Goal: Information Seeking & Learning: Learn about a topic

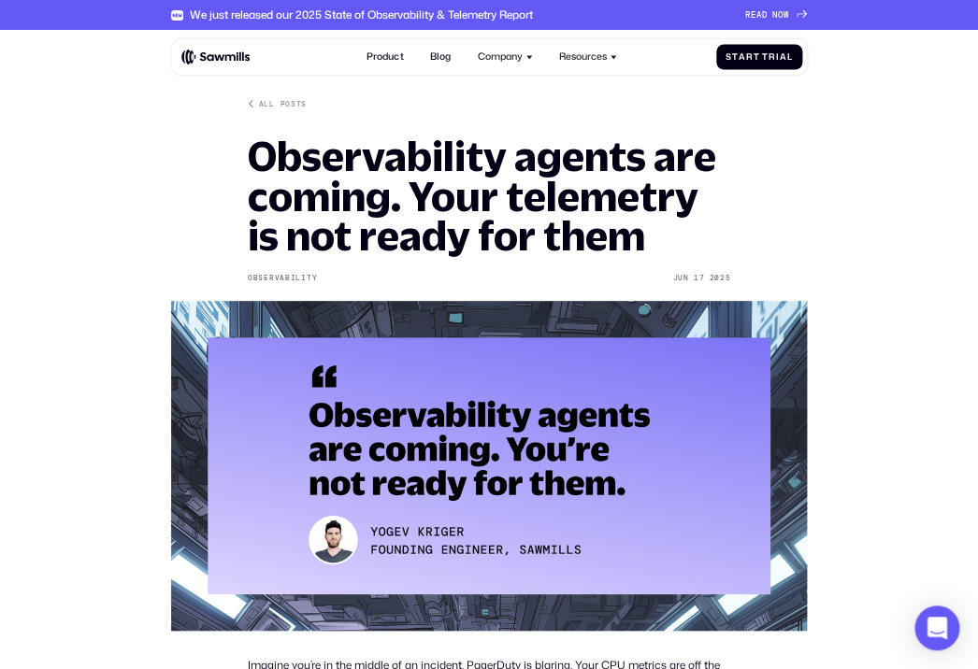
click at [461, 60] on nav "Product Blog Company About All things Sawmills Careers Join our team Newsroom S…" at bounding box center [491, 57] width 264 height 26
click at [450, 60] on link "Blog" at bounding box center [440, 57] width 36 height 26
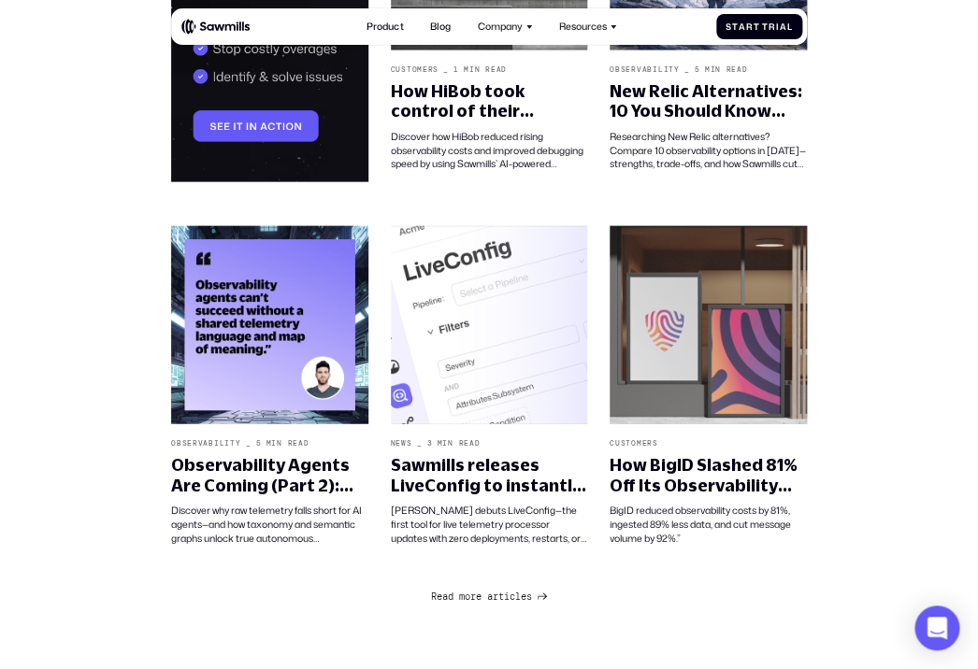
scroll to position [1055, 0]
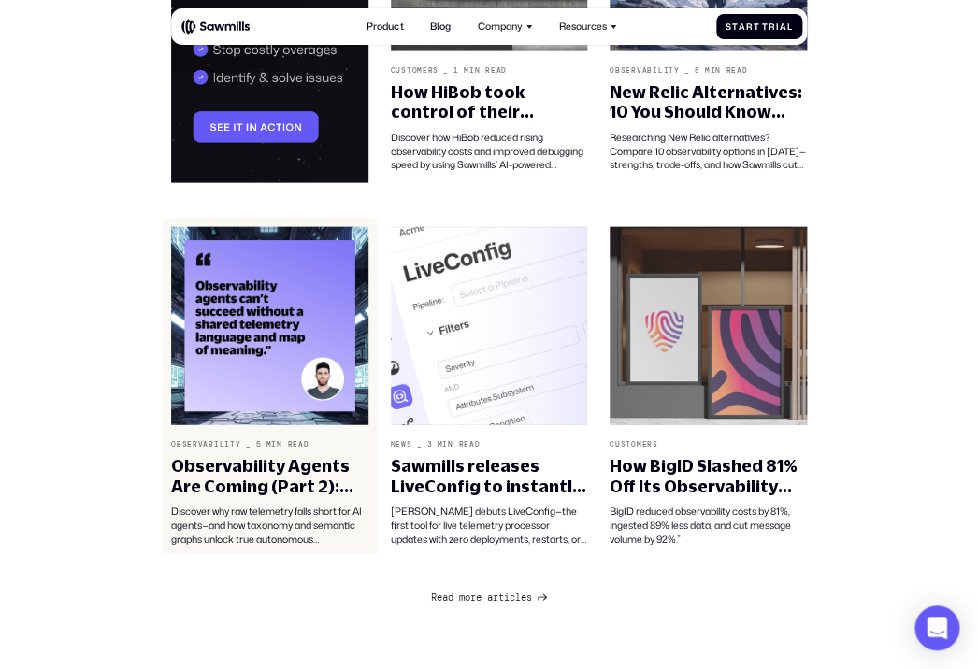
click at [317, 282] on img at bounding box center [269, 326] width 197 height 198
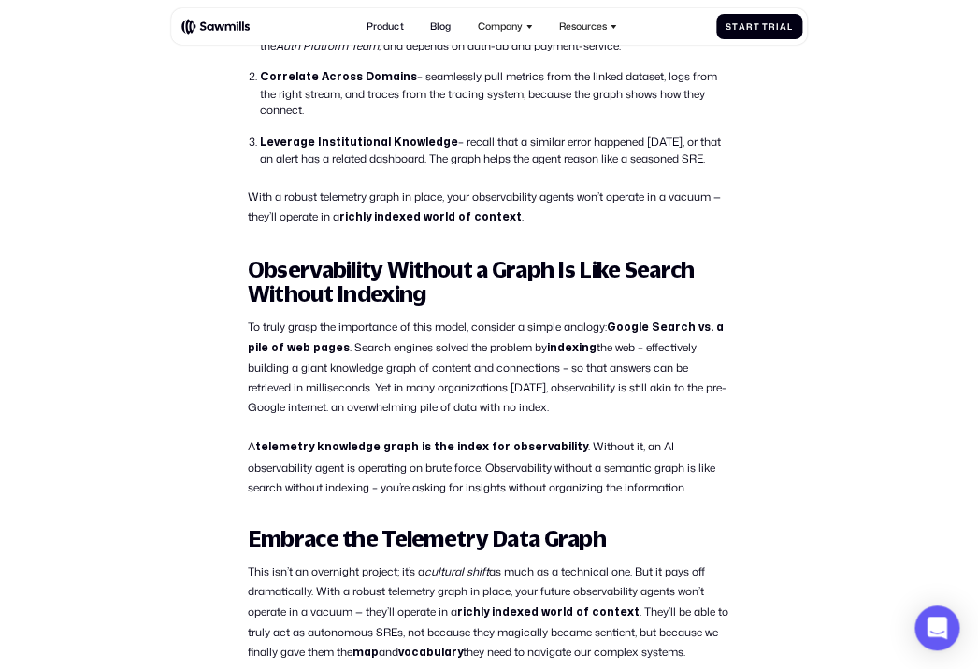
scroll to position [3100, 0]
